Goal: Check status: Check status

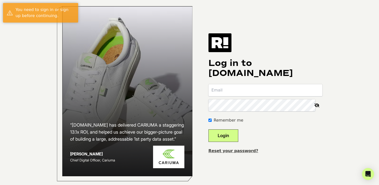
click at [260, 93] on input "email" at bounding box center [266, 90] width 114 height 12
type input "lolsson@murad.com"
click at [222, 138] on button "Login" at bounding box center [224, 135] width 30 height 13
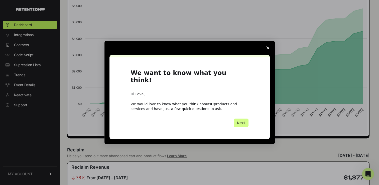
click at [269, 54] on span "Close survey" at bounding box center [268, 48] width 14 height 14
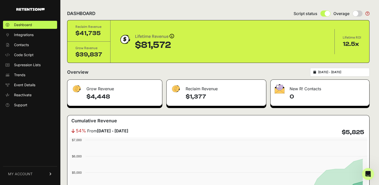
click at [344, 69] on div "[DATE] - [DATE]" at bounding box center [339, 72] width 59 height 9
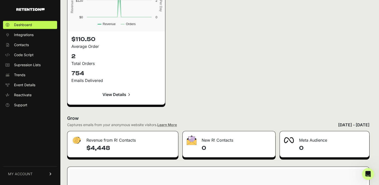
scroll to position [694, 0]
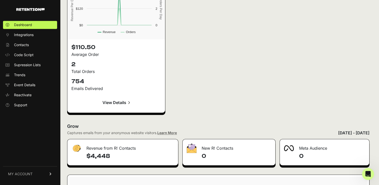
drag, startPoint x: 112, startPoint y: 157, endPoint x: 78, endPoint y: 145, distance: 35.7
click at [78, 145] on div "Revenue from R! Contacts $4,448" at bounding box center [122, 152] width 111 height 27
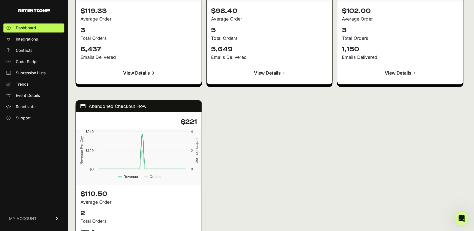
scroll to position [569, 0]
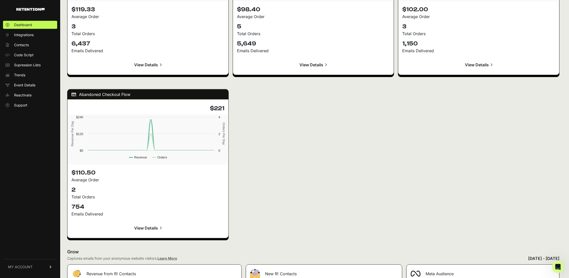
drag, startPoint x: 382, startPoint y: 9, endPoint x: 334, endPoint y: 159, distance: 158.2
click at [310, 154] on div "Active on Site Flow $358 Created with Highcharts 12.4.0 Revenue Per Day Orders …" at bounding box center [313, 82] width 492 height 322
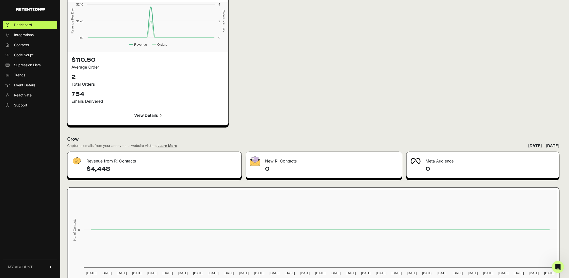
scroll to position [703, 0]
